Goal: Task Accomplishment & Management: Use online tool/utility

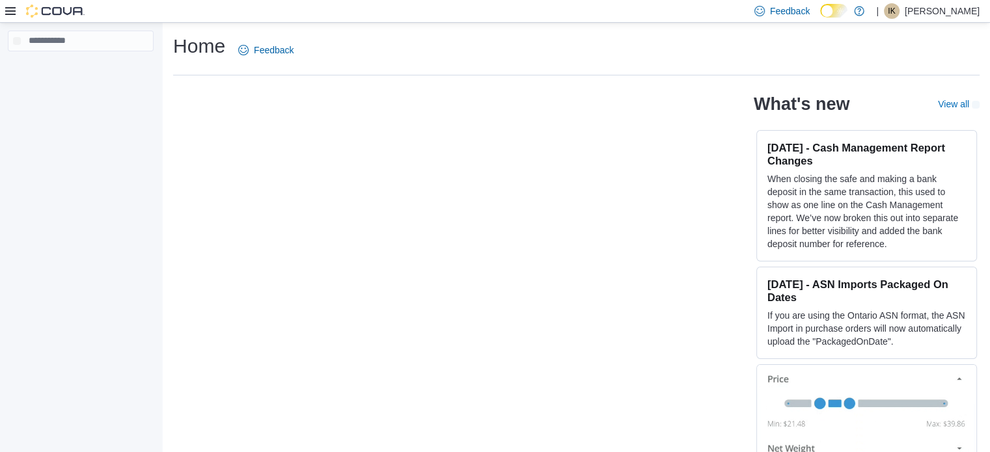
scroll to position [24, 0]
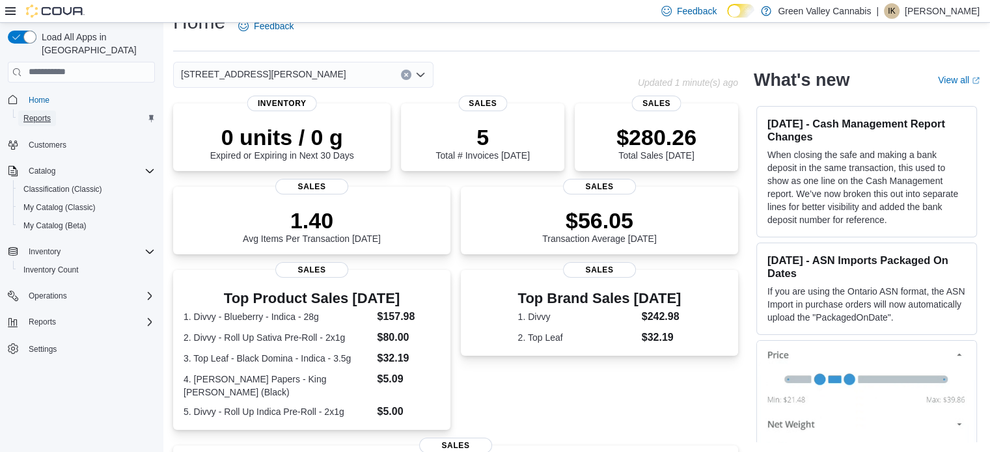
click at [36, 113] on span "Reports" at bounding box center [36, 118] width 27 height 10
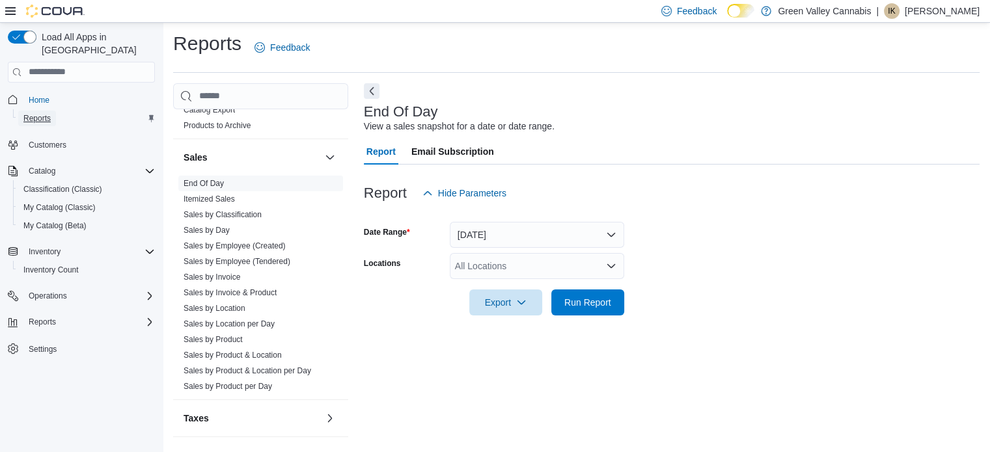
scroll to position [8, 0]
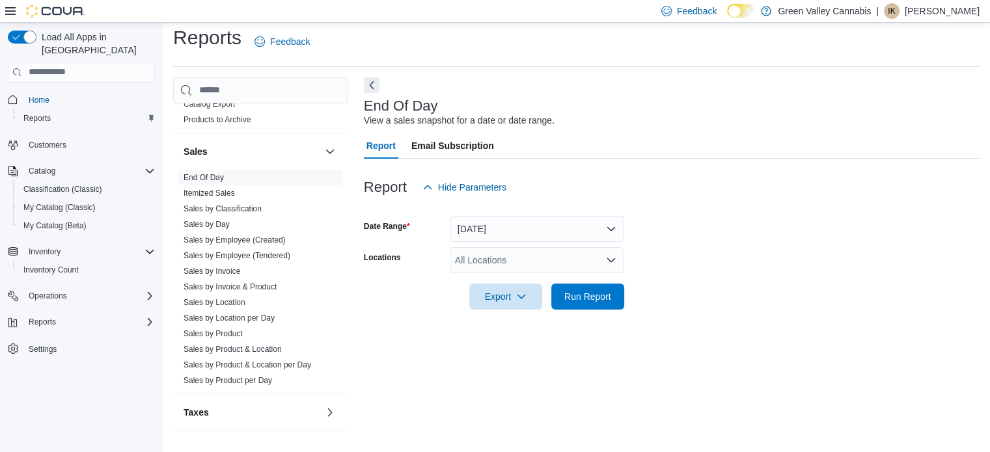
click at [628, 311] on div at bounding box center [672, 318] width 616 height 16
click at [604, 296] on span "Run Report" at bounding box center [587, 296] width 47 height 13
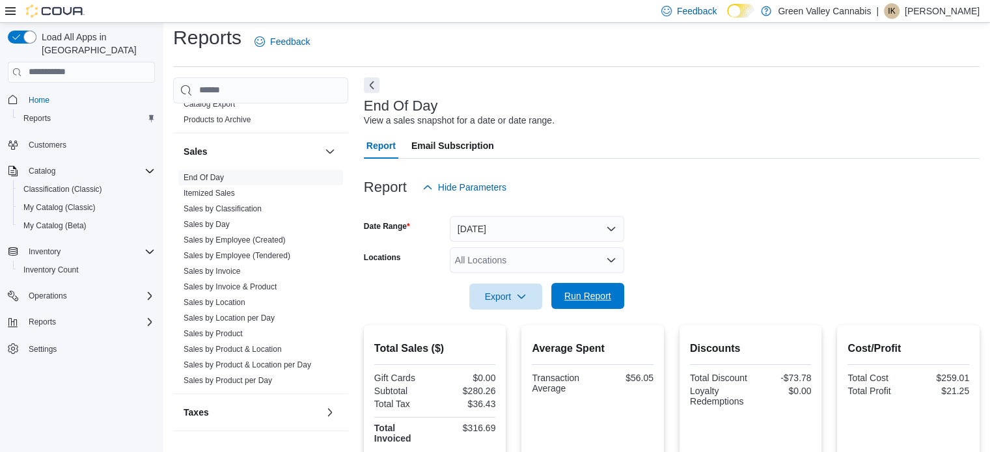
scroll to position [264, 0]
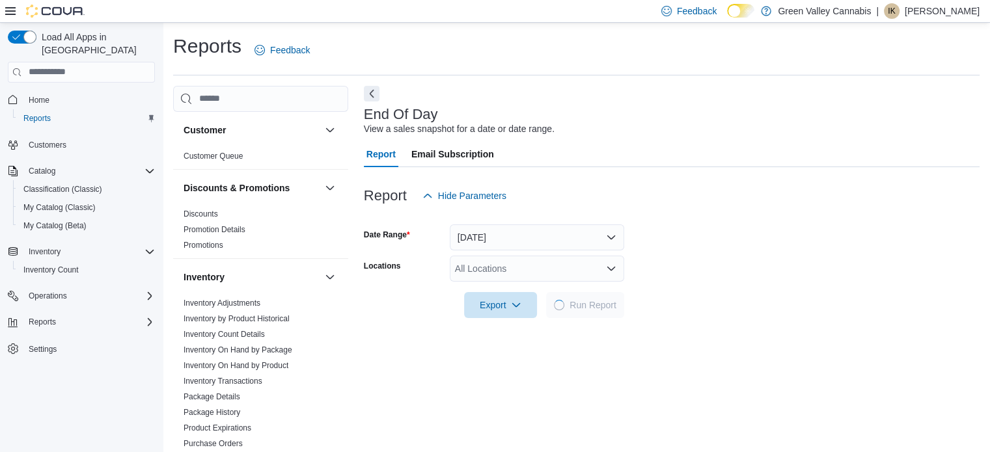
scroll to position [8, 0]
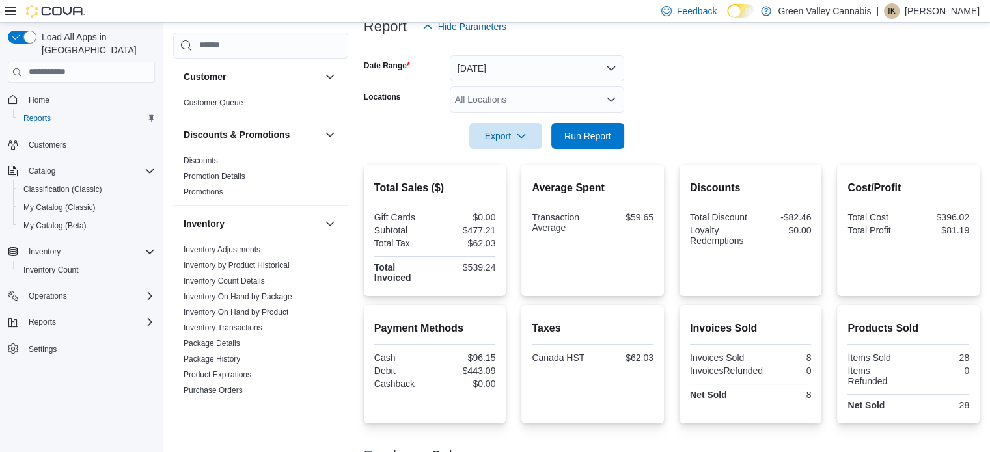
scroll to position [264, 0]
